Goal: Transaction & Acquisition: Book appointment/travel/reservation

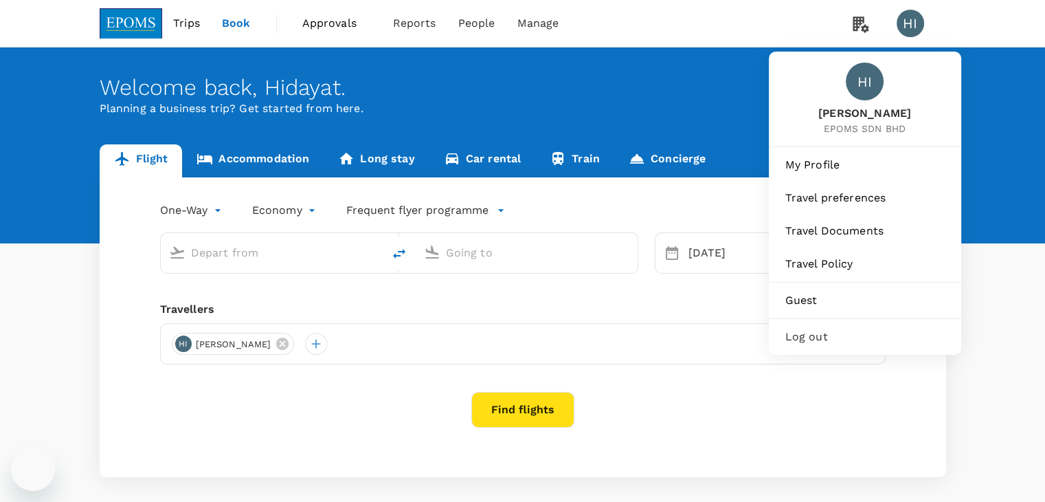
click at [908, 27] on div "HI" at bounding box center [910, 23] width 27 height 27
type input "Sultan Ismail Intl (JHB)"
type input "Kuala Lumpur Intl ([GEOGRAPHIC_DATA])"
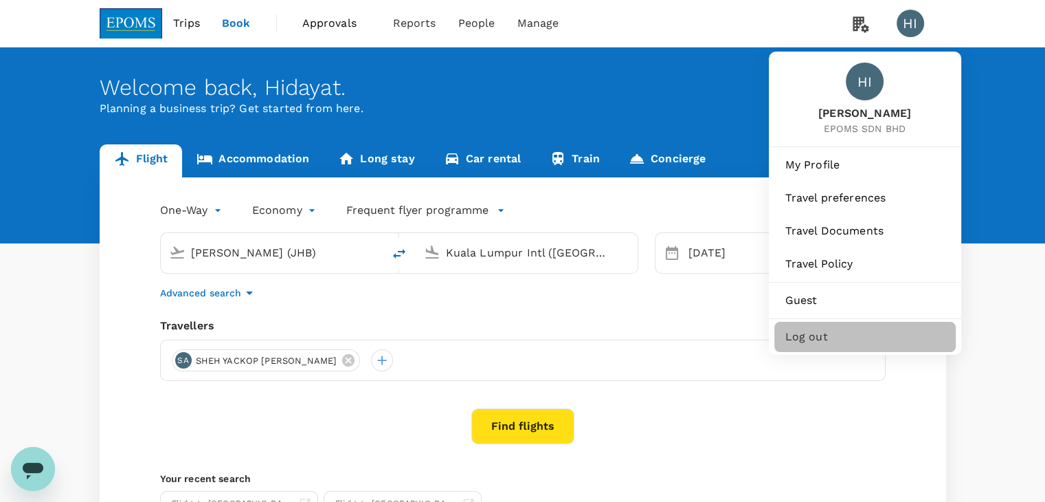
click at [816, 338] on span "Log out" at bounding box center [864, 336] width 159 height 16
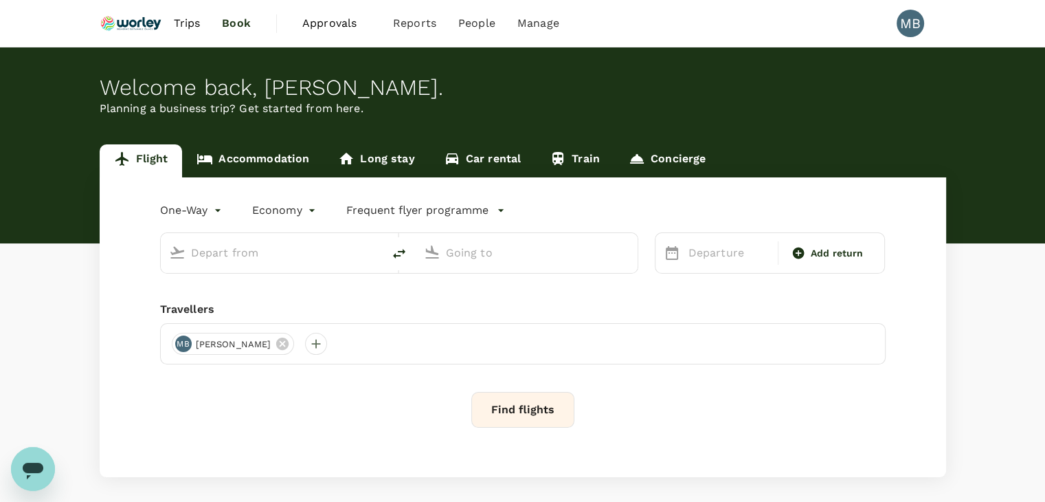
type input "premium-economy"
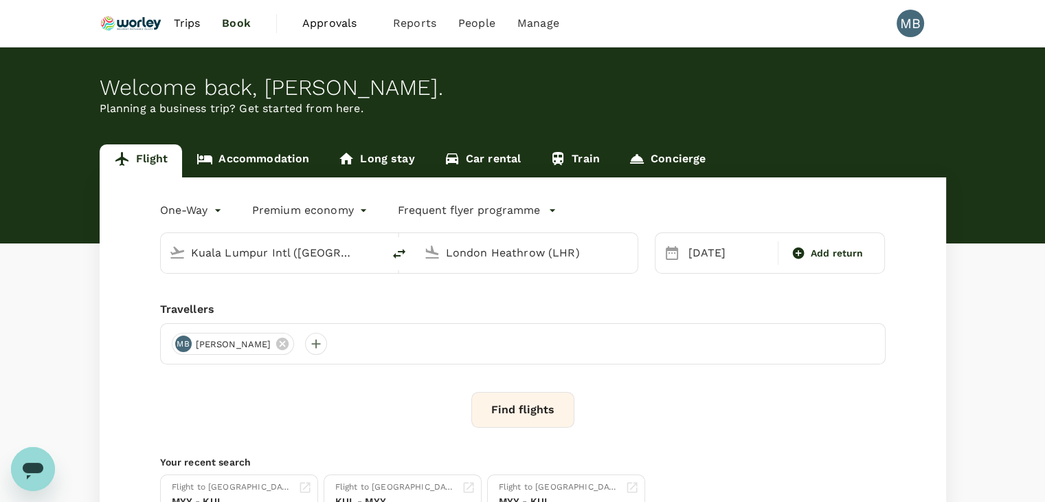
type input "Kuala Lumpur Intl ([GEOGRAPHIC_DATA])"
type input "London Heathrow (LHR)"
type input "Kuala Lumpur Intl ([GEOGRAPHIC_DATA])"
type input "London Heathrow (LHR)"
